Goal: Communication & Community: Ask a question

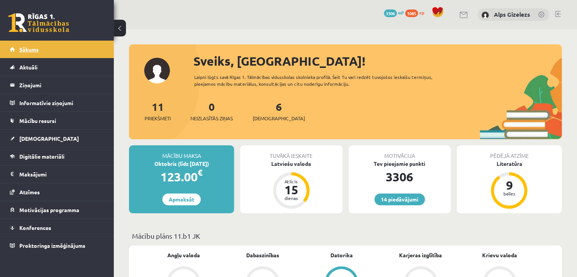
click at [24, 49] on span "Sākums" at bounding box center [28, 49] width 19 height 7
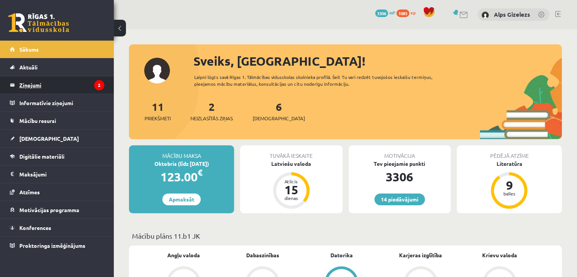
click at [79, 89] on legend "Ziņojumi 2" at bounding box center [61, 84] width 85 height 17
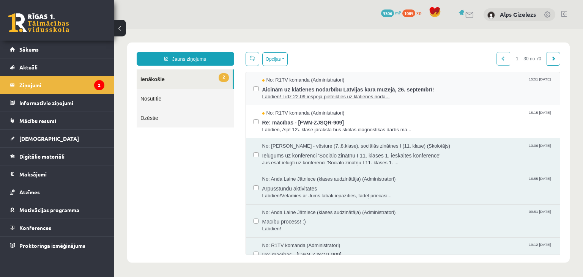
click at [348, 85] on span "Aicinām uz klātienes nodarbību Latvijas kara muzejā, 26. septembrī!" at bounding box center [407, 88] width 290 height 9
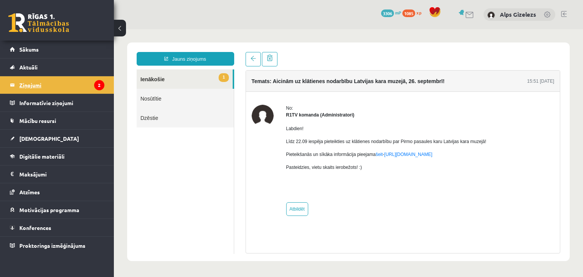
click at [53, 86] on legend "Ziņojumi 2" at bounding box center [61, 84] width 85 height 17
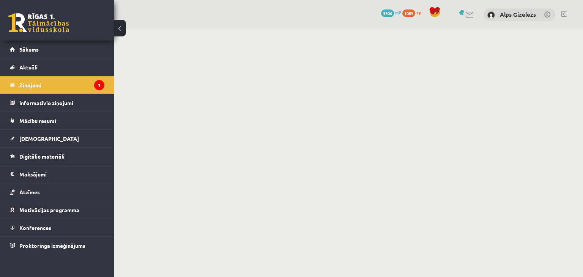
click at [21, 88] on legend "Ziņojumi 1" at bounding box center [61, 84] width 85 height 17
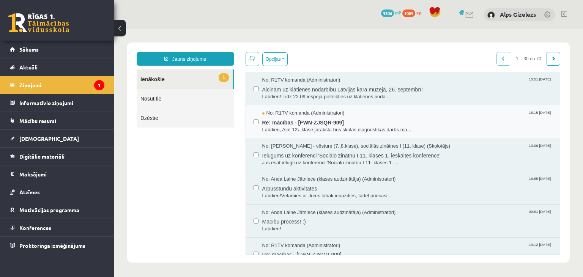
click at [305, 115] on span "No: R1TV komanda (Administratori)" at bounding box center [303, 113] width 82 height 7
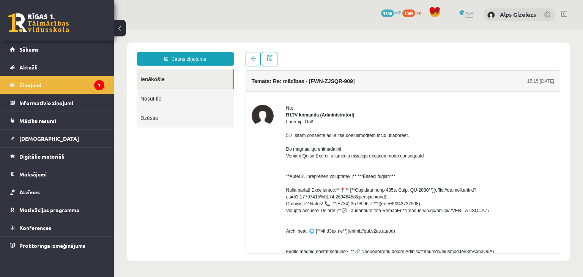
click at [269, 159] on div at bounding box center [262, 234] width 22 height 258
click at [42, 83] on legend "Ziņojumi 1" at bounding box center [61, 84] width 85 height 17
